Goal: Browse casually: Explore the website without a specific task or goal

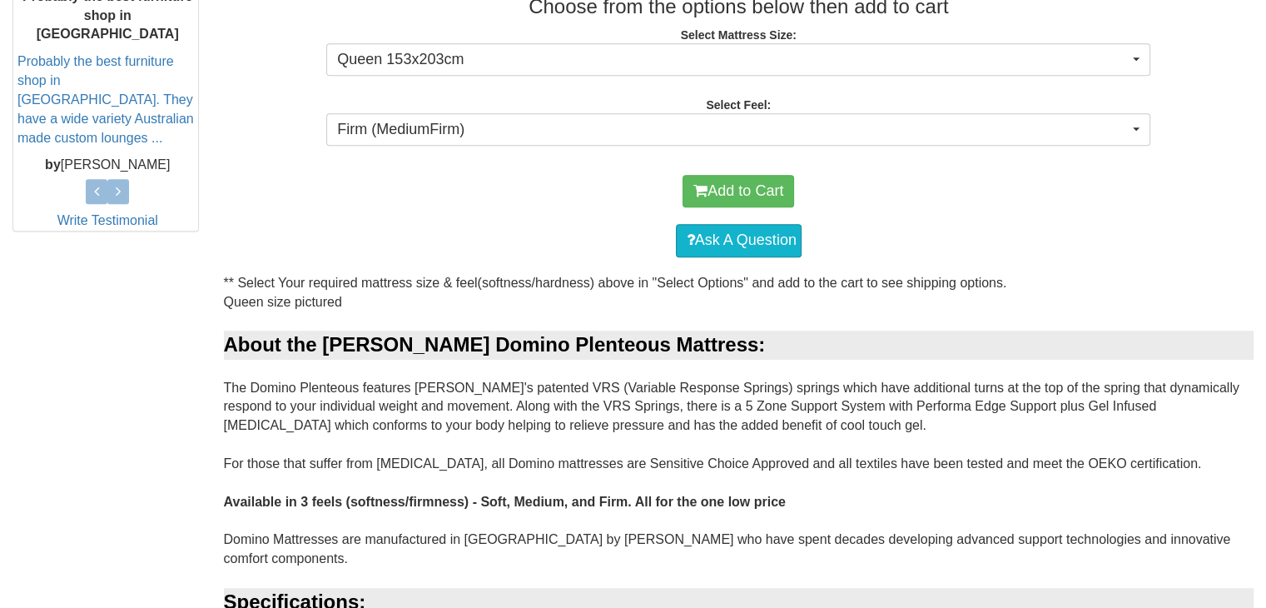
scroll to position [250, 0]
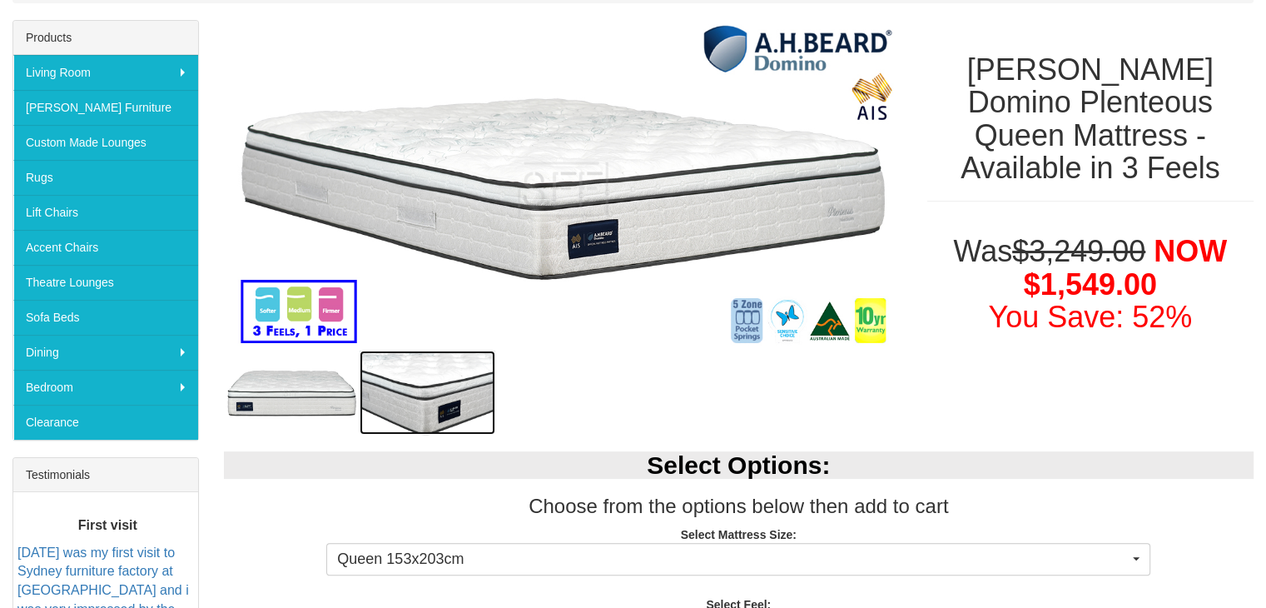
click at [445, 388] on img at bounding box center [428, 393] width 136 height 84
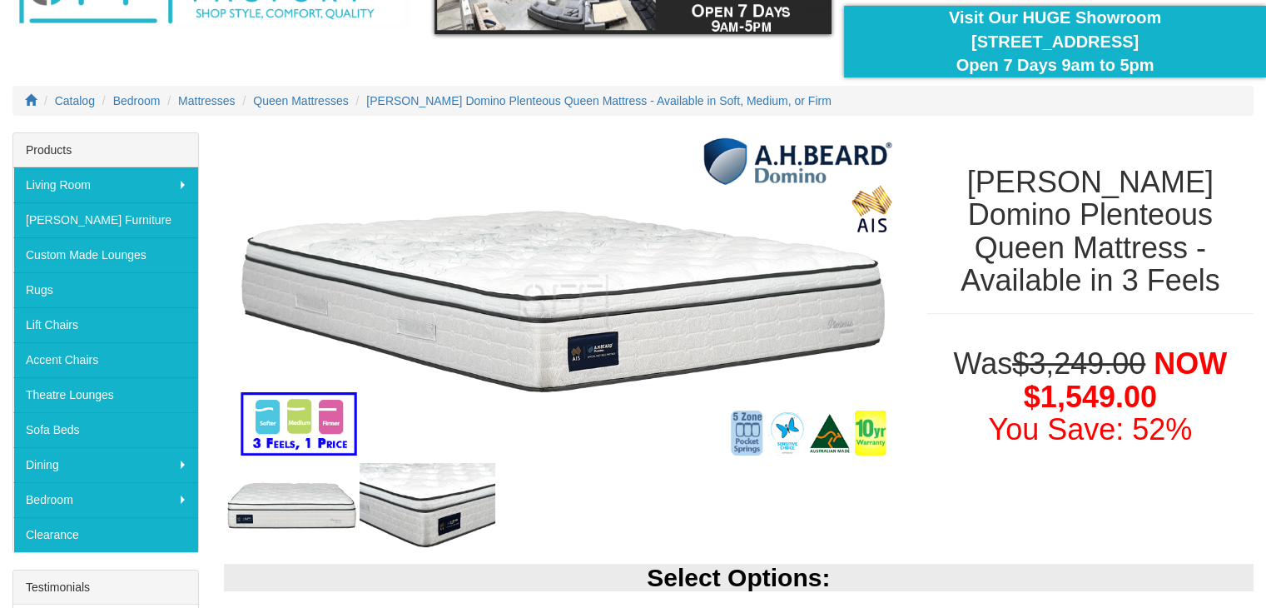
scroll to position [167, 0]
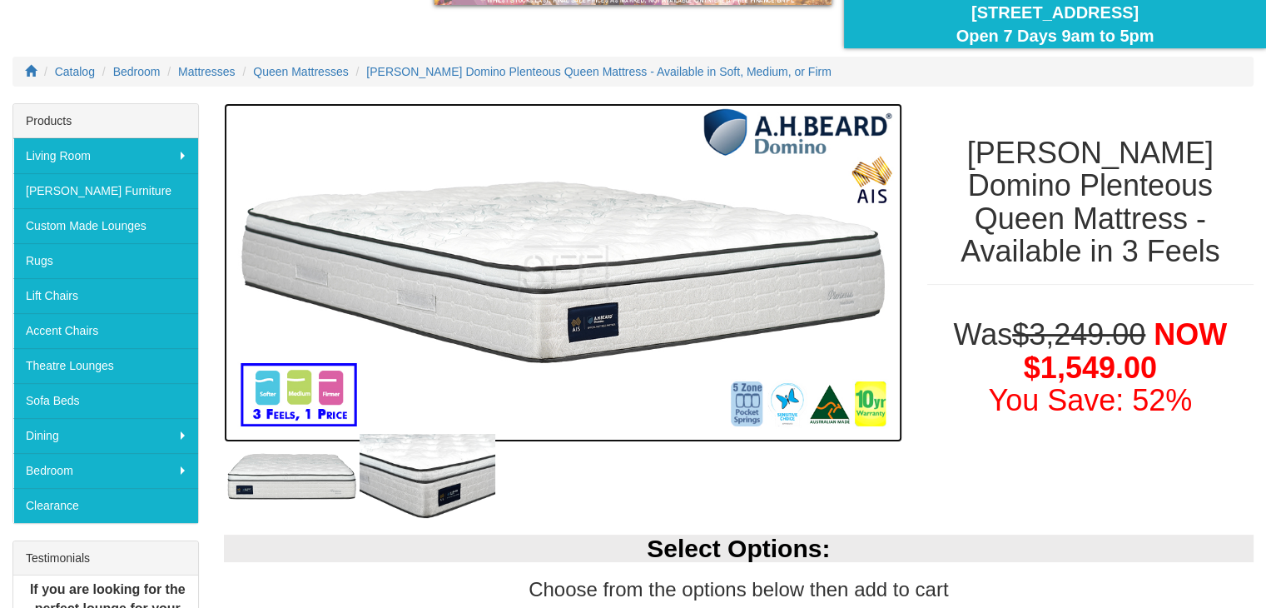
click at [579, 309] on img at bounding box center [563, 273] width 679 height 340
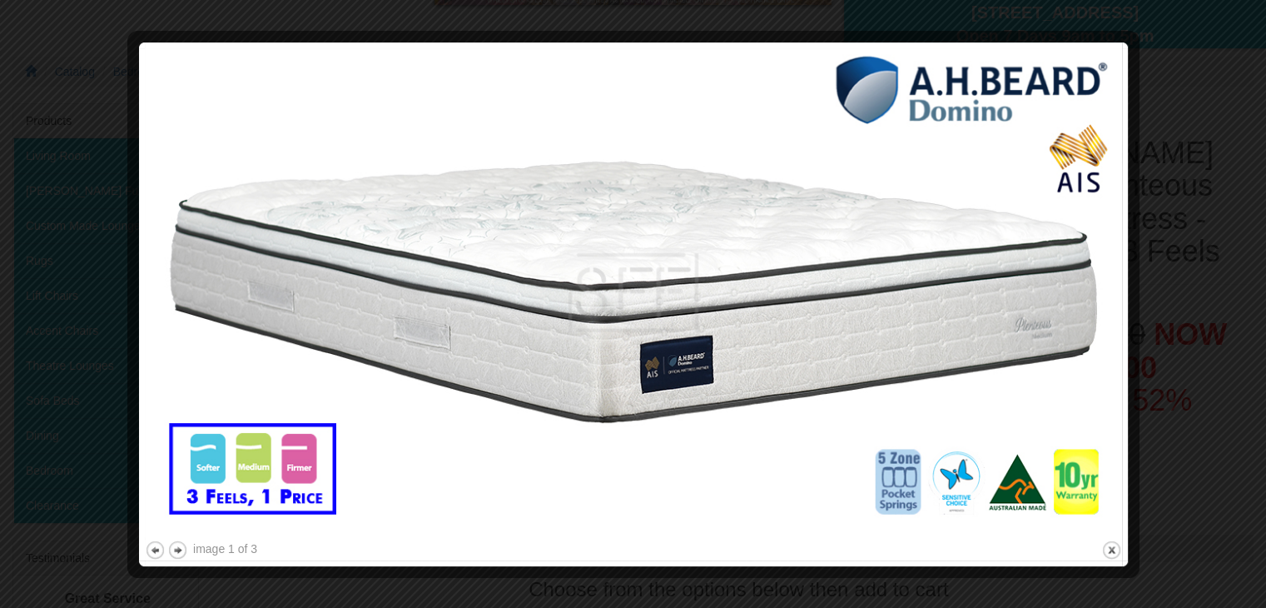
click at [636, 211] on img at bounding box center [634, 292] width 978 height 489
